Goal: Task Accomplishment & Management: Complete application form

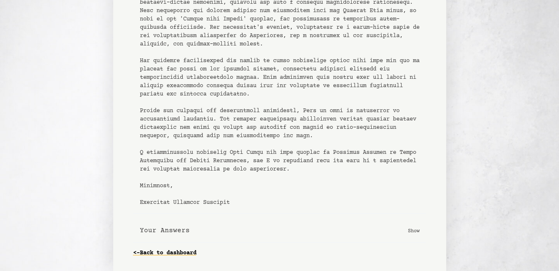
scroll to position [387, 0]
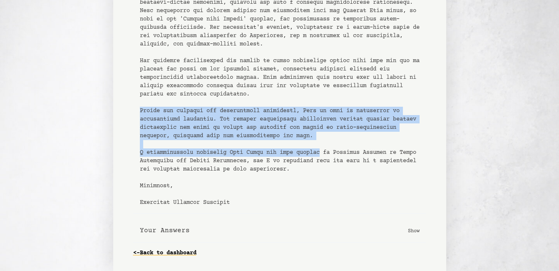
drag, startPoint x: 139, startPoint y: 110, endPoint x: 328, endPoint y: 154, distance: 193.6
click at [328, 154] on pre at bounding box center [280, 15] width 280 height 383
copy pre "Beyond her academic and professional attributes, [PERSON_NAME] is also an indiv…"
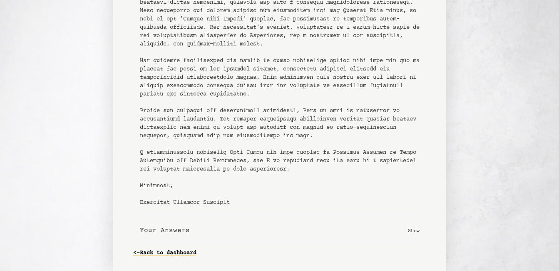
click at [139, 178] on div "Copy letter to clipboard" at bounding box center [279, 10] width 293 height 406
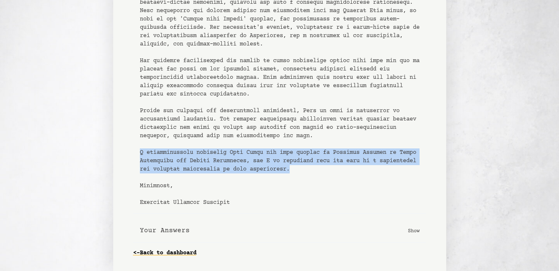
drag, startPoint x: 134, startPoint y: 153, endPoint x: 359, endPoint y: 167, distance: 224.8
click at [359, 167] on div "Copy letter to clipboard" at bounding box center [279, 10] width 293 height 406
copy pre "I wholeheartedly recommend [PERSON_NAME] for your program in Circular Economy a…"
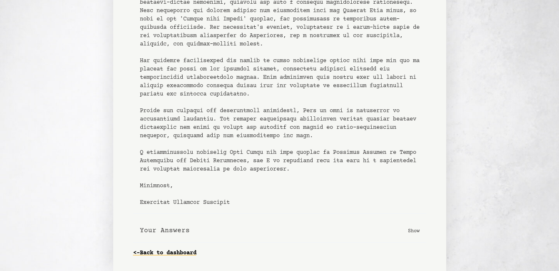
click at [149, 257] on link "<- Back to dashboard" at bounding box center [164, 252] width 63 height 13
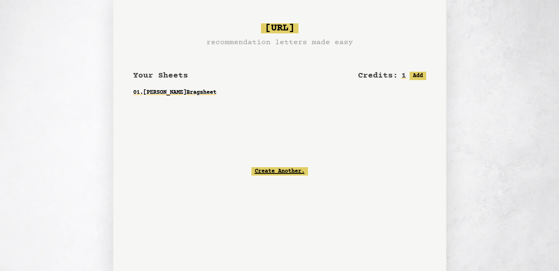
click at [280, 173] on link "Create Another." at bounding box center [279, 171] width 57 height 8
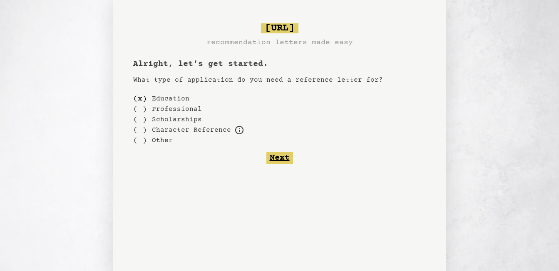
click at [281, 159] on button "Next" at bounding box center [279, 158] width 27 height 12
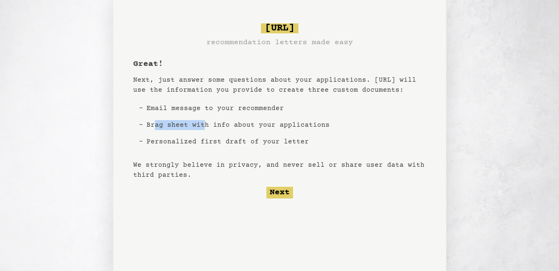
drag, startPoint x: 154, startPoint y: 125, endPoint x: 201, endPoint y: 128, distance: 47.6
click at [201, 128] on li "Brag sheet with info about your applications" at bounding box center [238, 125] width 190 height 17
click at [268, 151] on ul "Email message to your recommender Brag sheet with info about your applications …" at bounding box center [238, 125] width 190 height 60
click at [278, 192] on button "Next" at bounding box center [279, 192] width 27 height 12
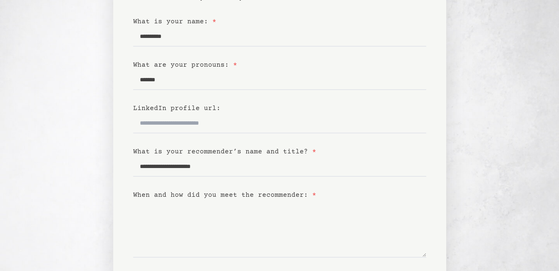
scroll to position [85, 0]
click at [225, 119] on input "LinkedIn profile url:" at bounding box center [279, 123] width 293 height 20
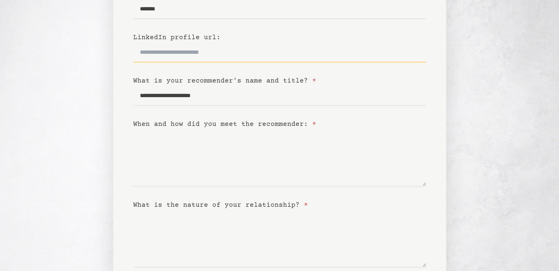
scroll to position [156, 0]
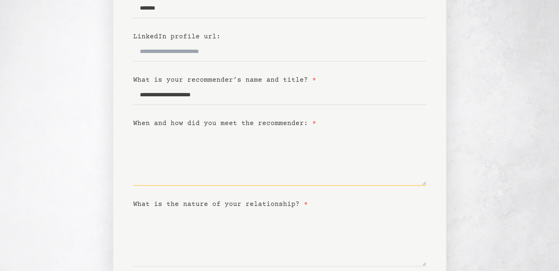
click at [179, 179] on textarea "When and how did you meet the recommender: *" at bounding box center [279, 156] width 293 height 57
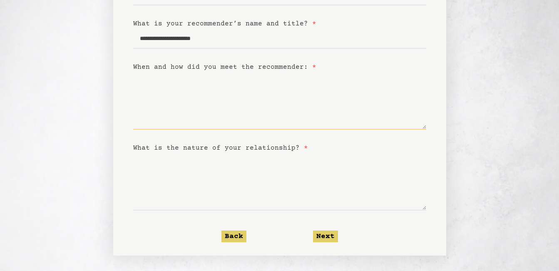
scroll to position [214, 0]
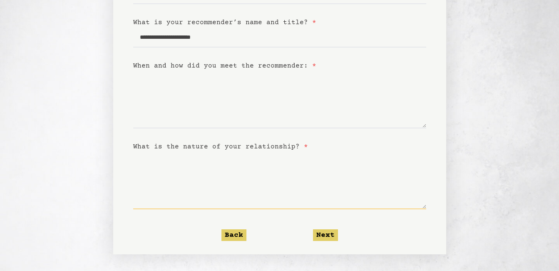
click at [175, 192] on textarea "What is the nature of your relationship? *" at bounding box center [279, 179] width 293 height 57
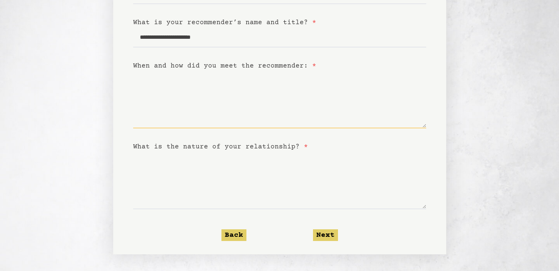
click at [177, 95] on textarea "When and how did you meet the recommender: *" at bounding box center [279, 99] width 293 height 57
